Goal: Task Accomplishment & Management: Manage account settings

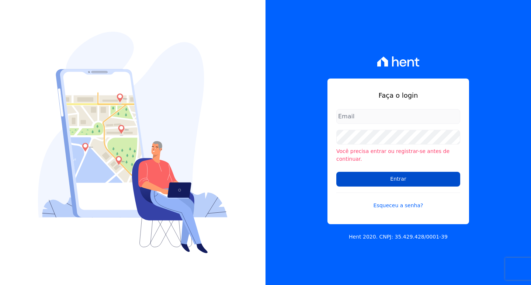
type input "financeiro01@imobcon.com"
click at [391, 175] on input "Entrar" at bounding box center [398, 179] width 124 height 15
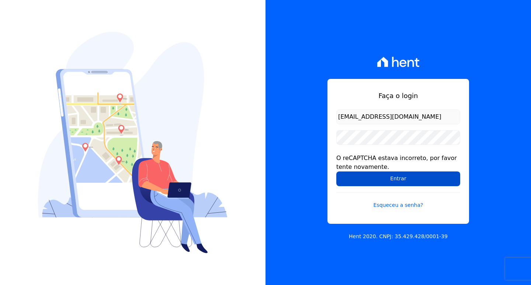
click at [389, 181] on input "Entrar" at bounding box center [398, 179] width 124 height 15
